Goal: Task Accomplishment & Management: Manage account settings

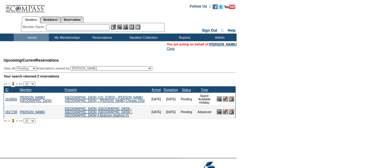
click at [74, 27] on input "text" at bounding box center [78, 27] width 64 height 6
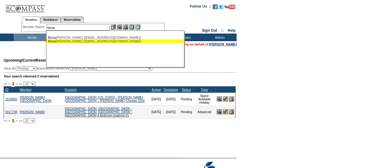
click at [71, 42] on div "[PERSON_NAME], [PERSON_NAME] ([EMAIL_ADDRESS][DOMAIN_NAME])" at bounding box center [115, 41] width 134 height 4
type input "[PERSON_NAME] ([EMAIL_ADDRESS][DOMAIN_NAME])"
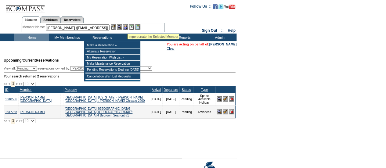
click at [128, 27] on img at bounding box center [125, 26] width 5 height 5
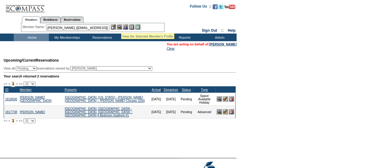
click at [121, 27] on img at bounding box center [119, 26] width 5 height 5
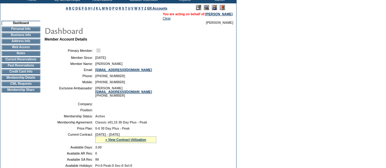
scroll to position [51, 0]
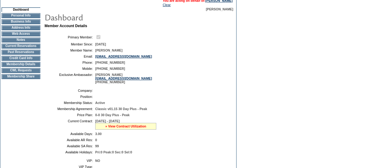
click at [130, 128] on link "» View Contract Utilization" at bounding box center [125, 127] width 41 height 4
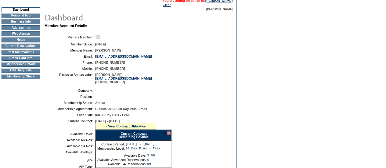
click at [131, 136] on link "Current Contract" at bounding box center [134, 134] width 26 height 4
click at [128, 136] on link "Current Contract" at bounding box center [134, 134] width 26 height 4
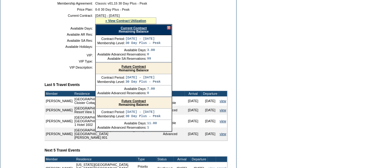
scroll to position [158, 0]
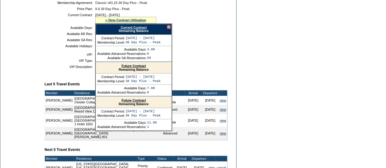
click at [169, 29] on div at bounding box center [169, 27] width 4 height 4
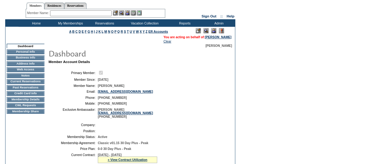
scroll to position [0, 0]
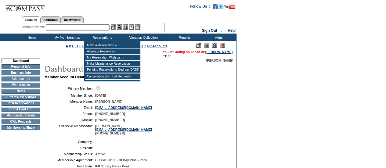
click at [83, 29] on input "text" at bounding box center [78, 27] width 64 height 6
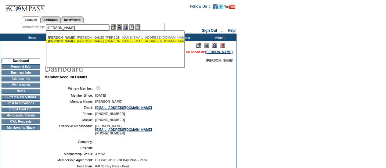
click at [73, 41] on div "Sutton , Mark (mark@alatair.com)" at bounding box center [115, 41] width 134 height 4
type input "Sutton, Mark (mark@alatair.com)"
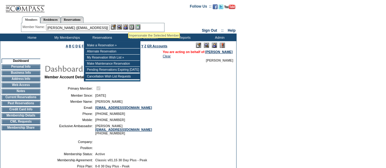
click at [128, 25] on img at bounding box center [125, 26] width 5 height 5
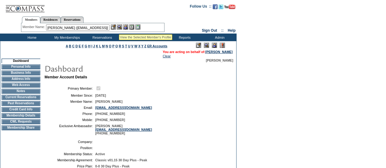
click at [119, 27] on img at bounding box center [119, 26] width 5 height 5
